Goal: Task Accomplishment & Management: Use online tool/utility

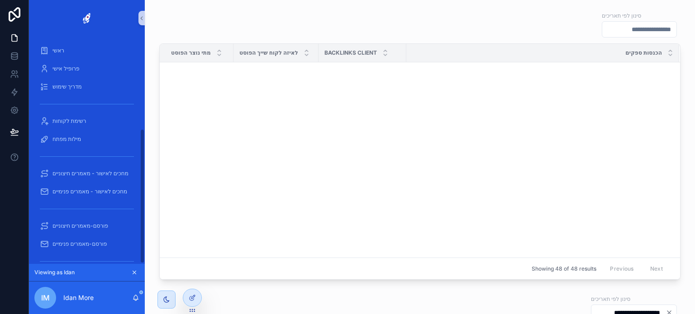
scroll to position [362, 0]
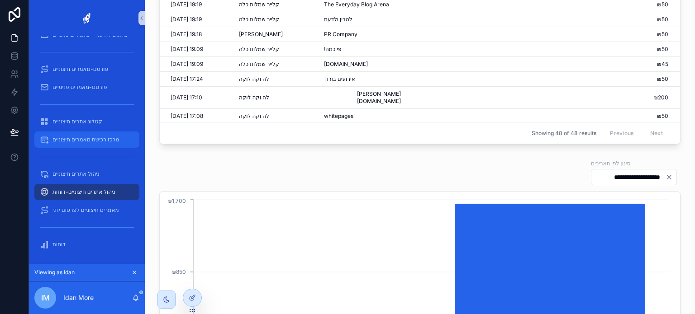
click at [91, 140] on span "מרכז רכישת מאמרים חיצוניים" at bounding box center [85, 139] width 66 height 7
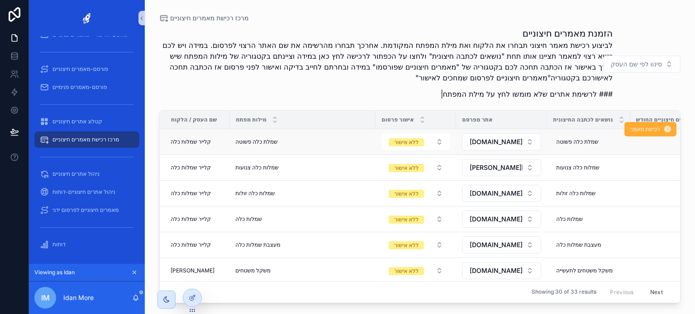
click at [257, 143] on span "שמלת כלה פשוטה" at bounding box center [256, 141] width 42 height 7
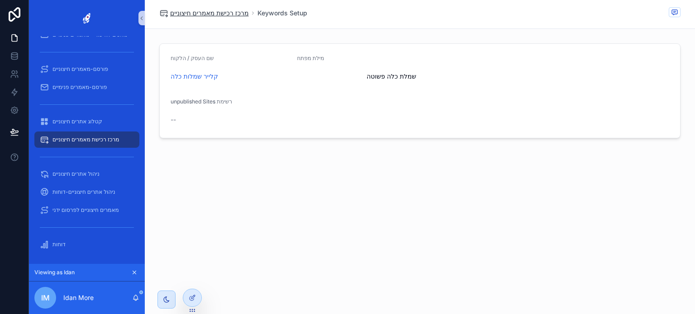
click at [225, 9] on span "מרכז רכישת מאמרים חיצוניים" at bounding box center [209, 13] width 78 height 9
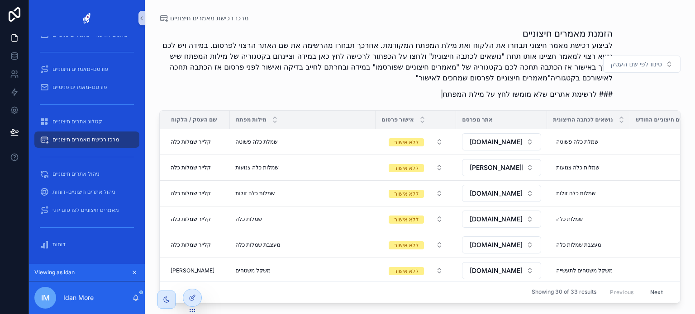
scroll to position [226, 0]
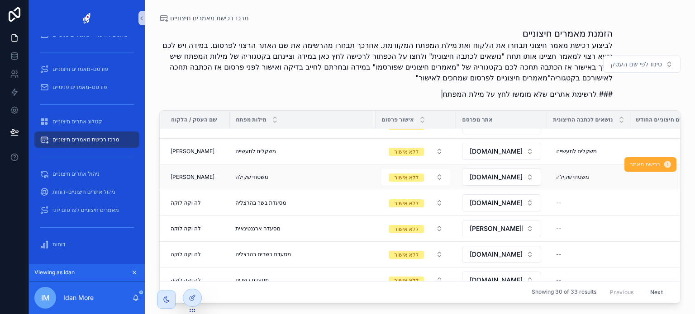
click at [253, 178] on span "משטחי שקילה" at bounding box center [251, 177] width 33 height 7
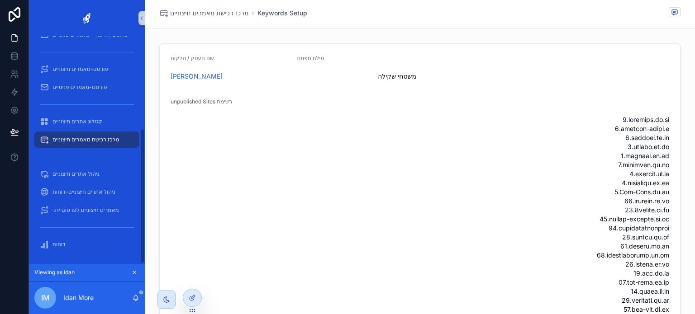
click at [78, 137] on span "מרכז רכישת מאמרים חיצוניים" at bounding box center [85, 139] width 66 height 7
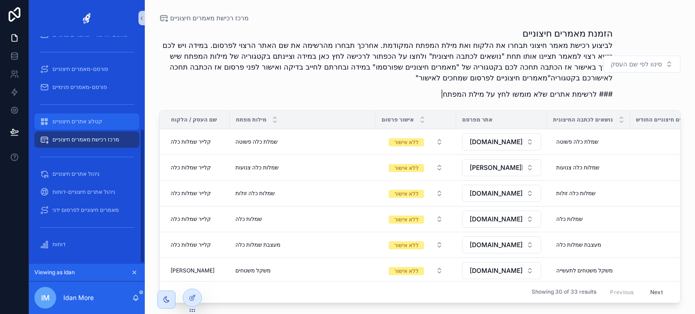
click at [76, 121] on span "קטלוג אתרים חיצוניים" at bounding box center [77, 121] width 50 height 7
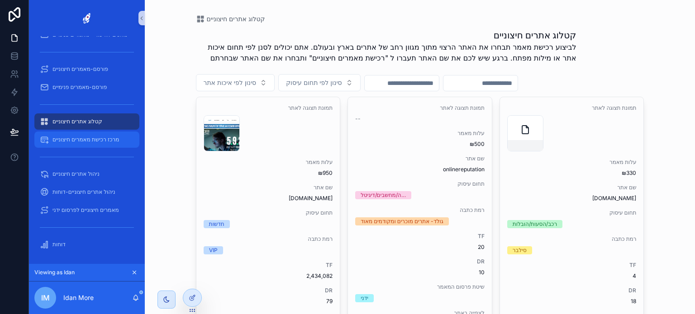
click at [87, 141] on span "מרכז רכישת מאמרים חיצוניים" at bounding box center [85, 139] width 66 height 7
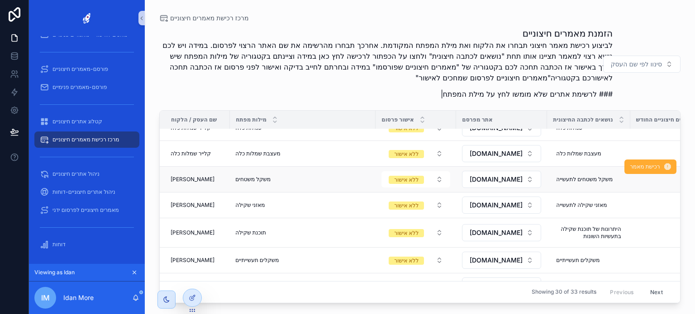
scroll to position [136, 0]
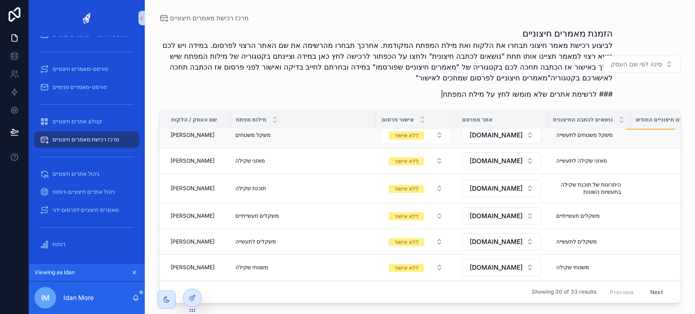
click at [246, 136] on span "משקל משטחים" at bounding box center [252, 135] width 35 height 7
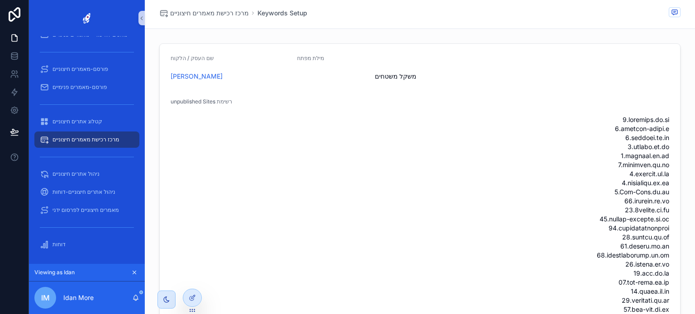
click at [195, 102] on span "רשימת unpublished Sites" at bounding box center [202, 101] width 62 height 7
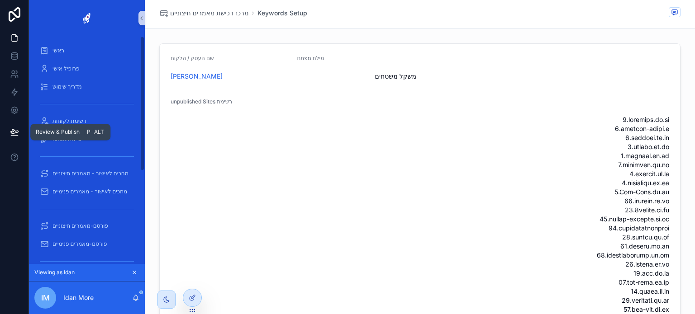
click at [13, 130] on icon at bounding box center [14, 131] width 8 height 5
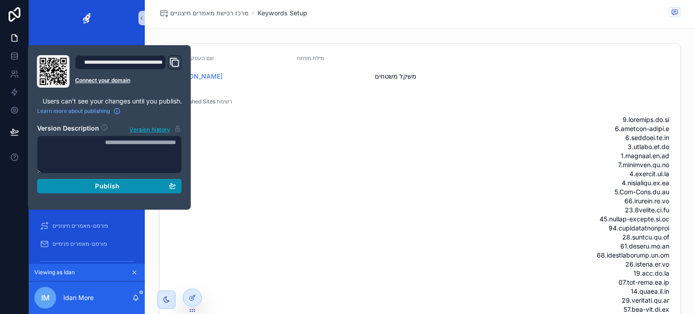
click at [104, 186] on span "Publish" at bounding box center [107, 186] width 24 height 8
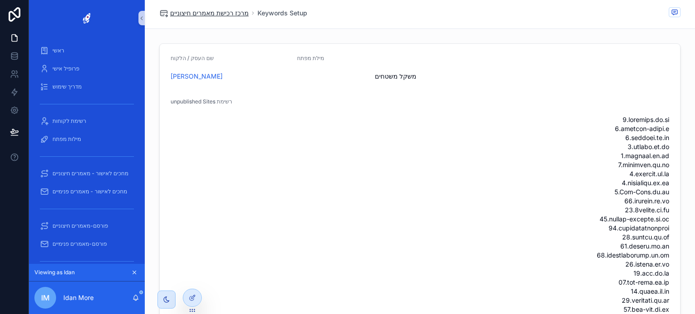
click at [195, 13] on span "מרכז רכישת מאמרים חיצוניים" at bounding box center [209, 13] width 78 height 9
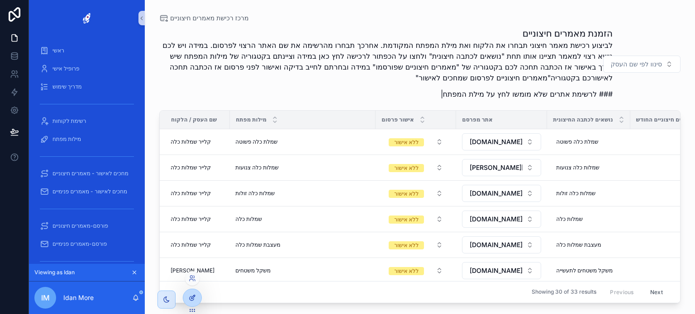
click at [197, 299] on div at bounding box center [192, 297] width 18 height 17
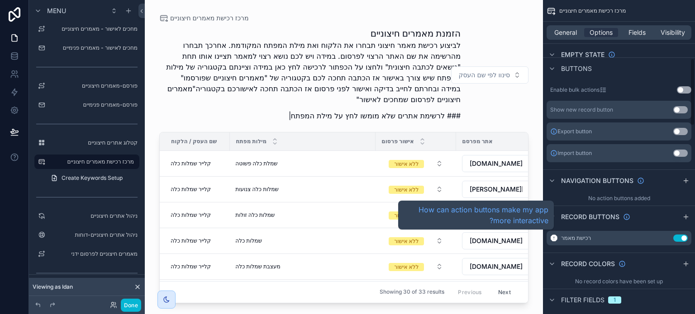
scroll to position [271, 0]
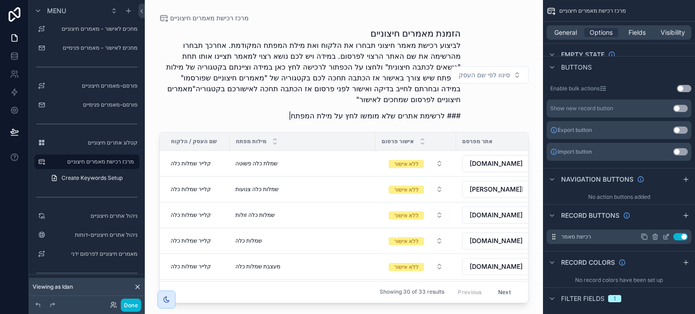
click at [665, 235] on icon "scrollable content" at bounding box center [665, 236] width 7 height 7
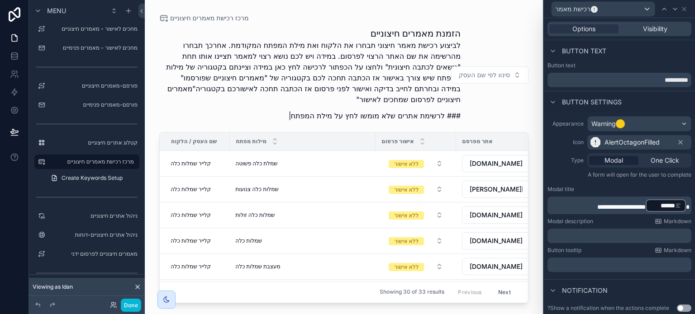
drag, startPoint x: 292, startPoint y: 298, endPoint x: 322, endPoint y: 300, distance: 30.9
click at [322, 300] on div "scrollable content" at bounding box center [344, 151] width 398 height 303
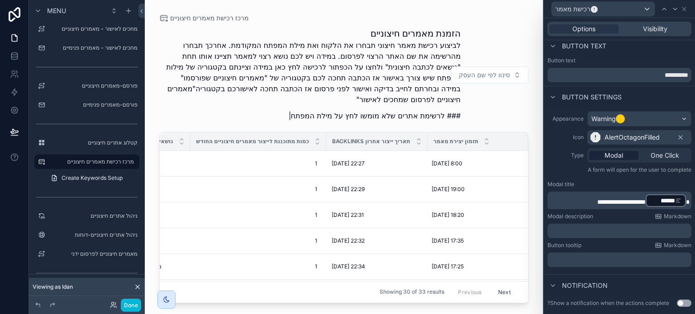
scroll to position [0, 0]
